Goal: Information Seeking & Learning: Learn about a topic

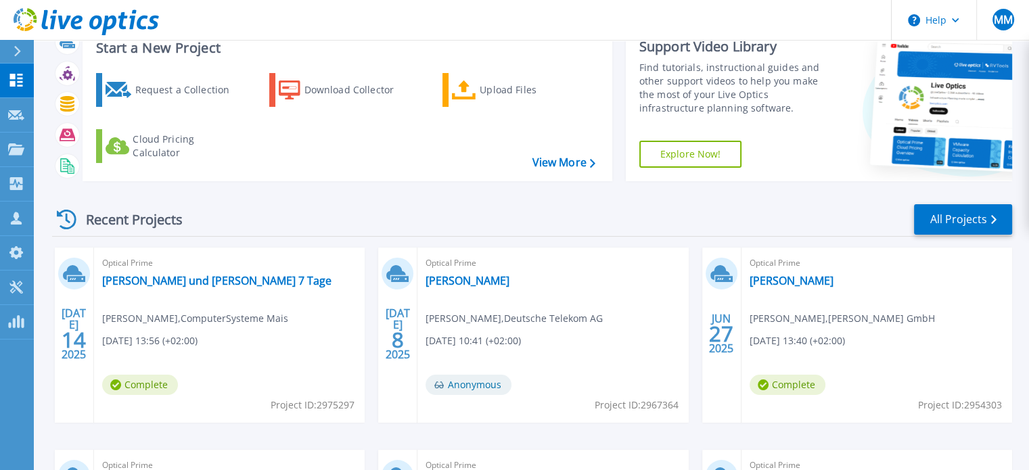
scroll to position [46, 0]
click at [243, 281] on link "[PERSON_NAME] und [PERSON_NAME] 7 Tage" at bounding box center [216, 281] width 229 height 14
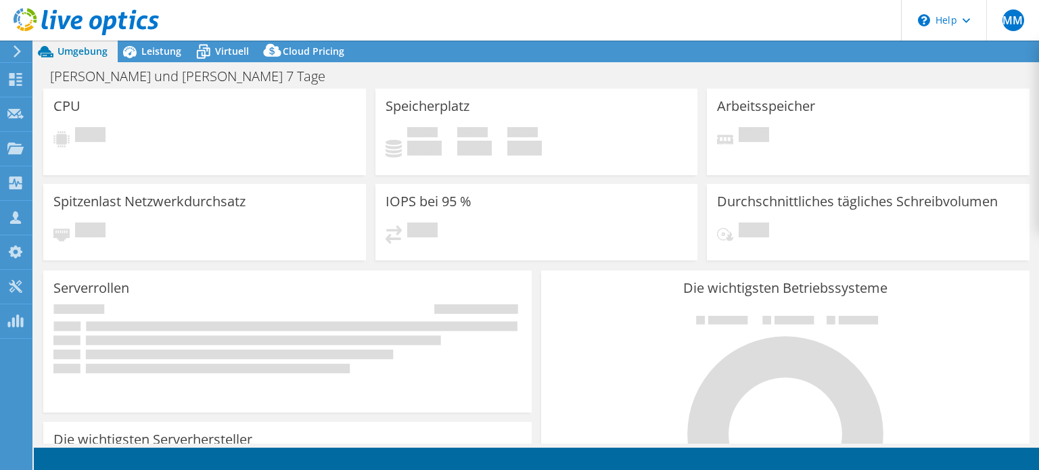
select select "USD"
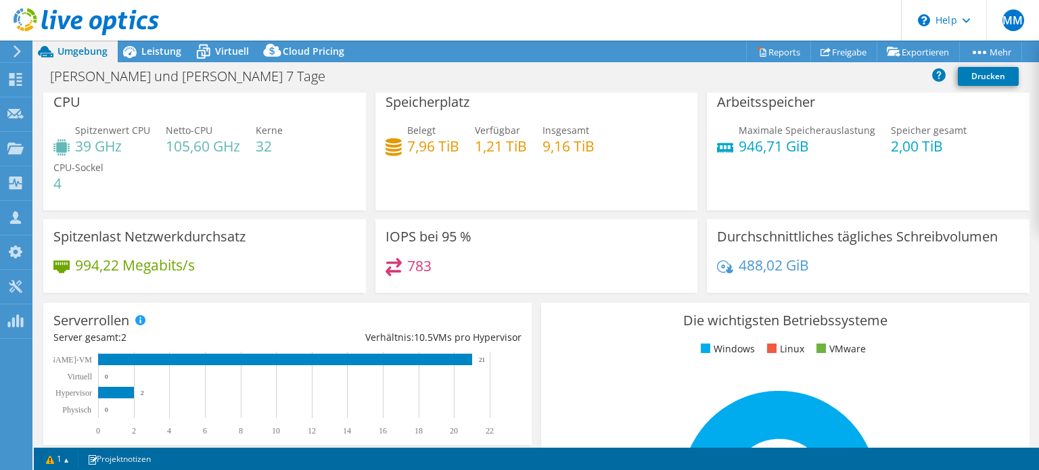
scroll to position [8, 0]
click at [154, 53] on span "Leistung" at bounding box center [161, 51] width 40 height 13
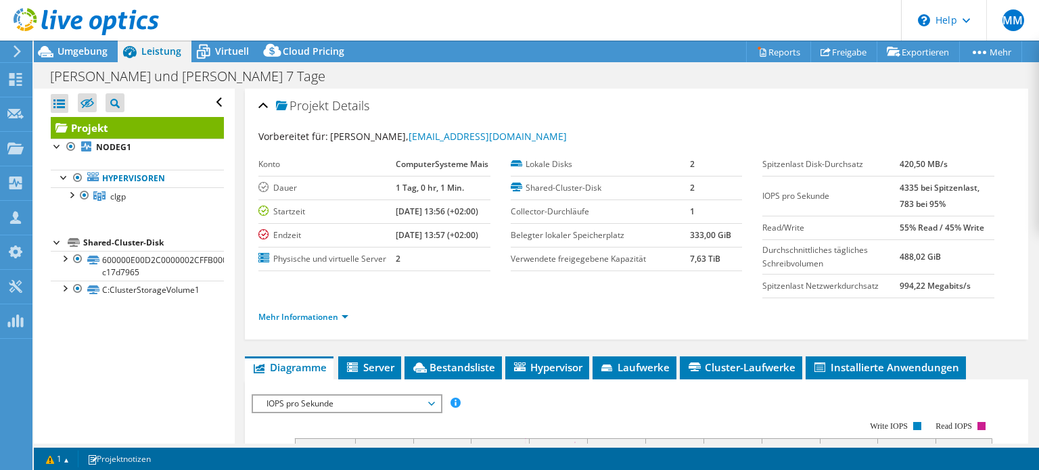
scroll to position [0, 0]
click at [245, 49] on span "Virtuell" at bounding box center [232, 51] width 34 height 13
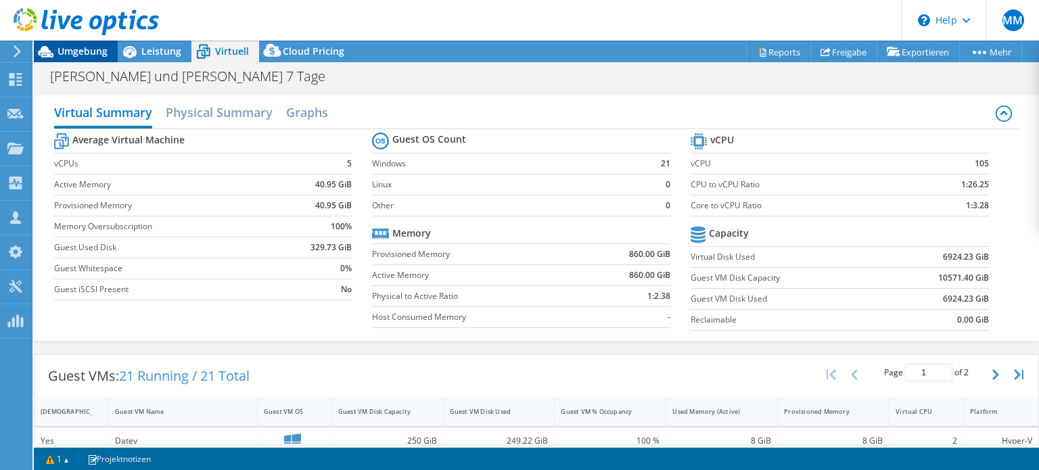
click at [99, 56] on span "Umgebung" at bounding box center [82, 51] width 50 height 13
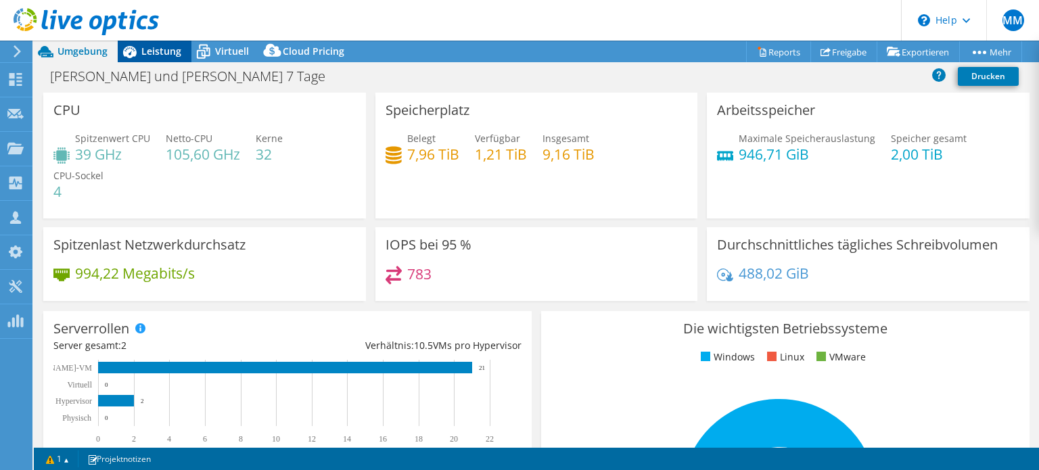
click at [167, 56] on span "Leistung" at bounding box center [161, 51] width 40 height 13
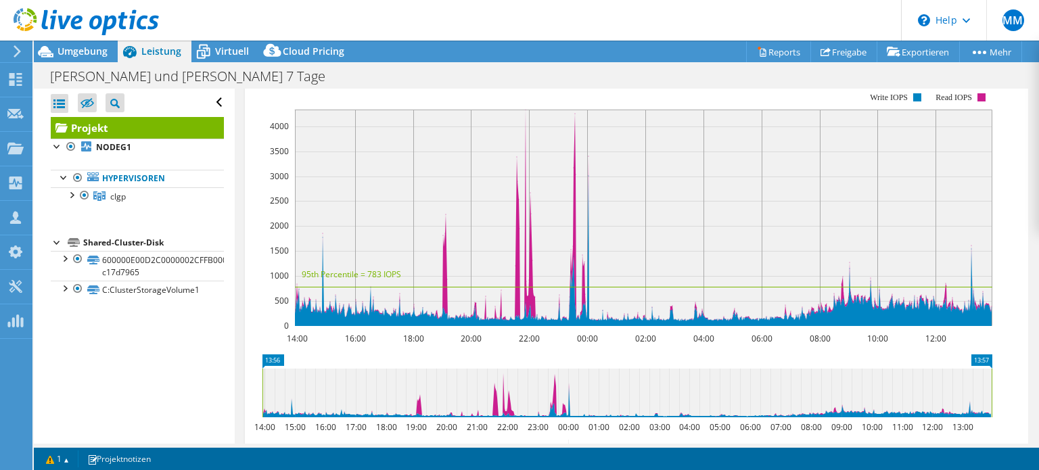
scroll to position [330, 0]
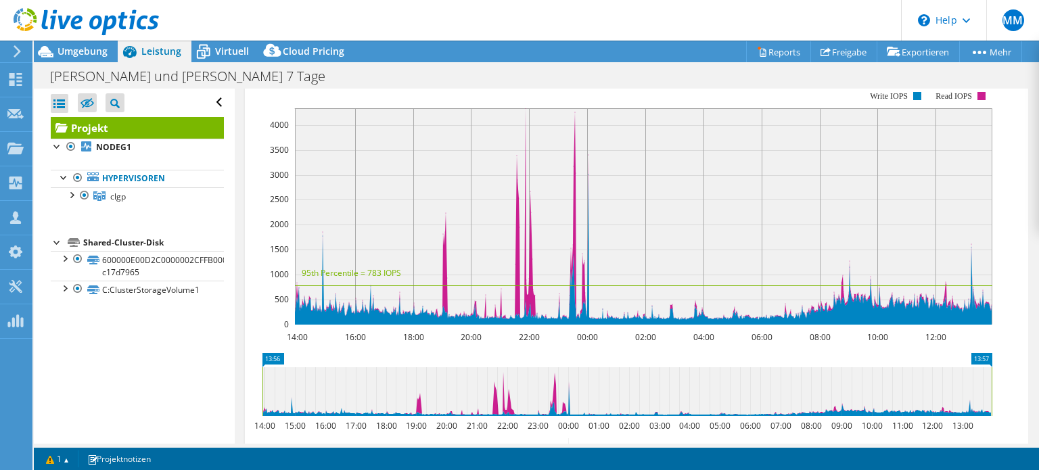
click at [740, 405] on icon at bounding box center [626, 391] width 729 height 49
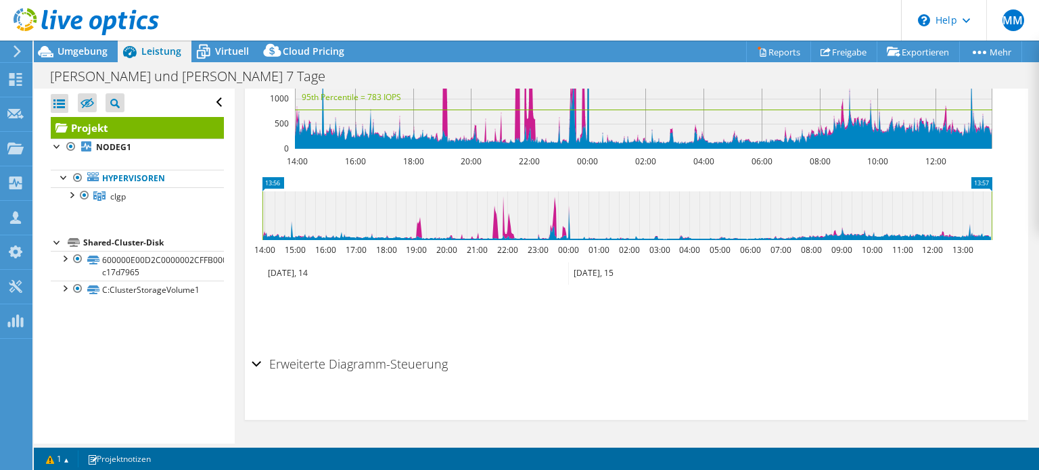
scroll to position [519, 0]
click at [373, 370] on h2 "Erweiterte Diagramm-Steuerung" at bounding box center [350, 363] width 196 height 27
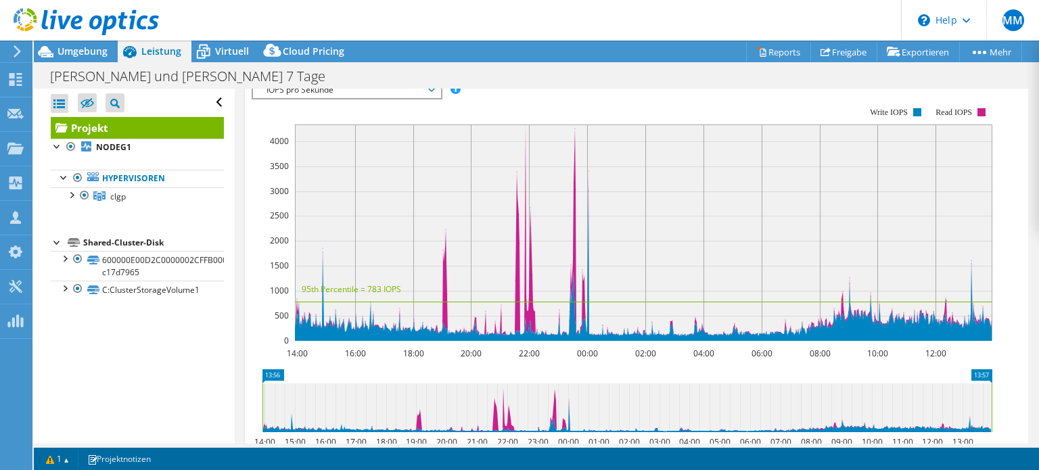
scroll to position [0, 0]
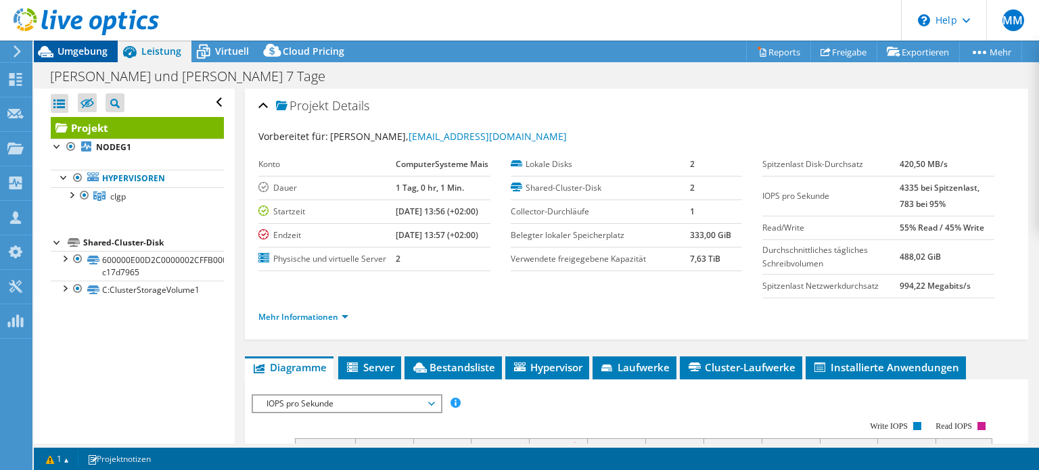
click at [100, 51] on span "Umgebung" at bounding box center [82, 51] width 50 height 13
